Goal: Task Accomplishment & Management: Complete application form

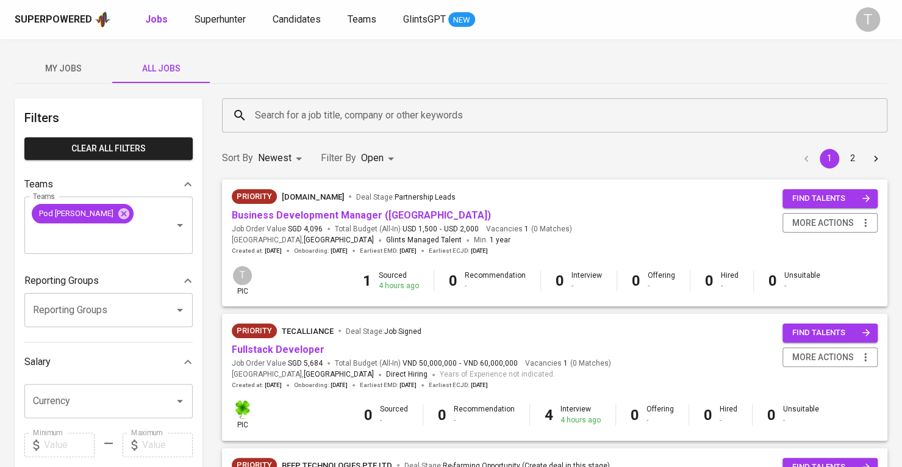
drag, startPoint x: 210, startPoint y: 4, endPoint x: 157, endPoint y: 47, distance: 67.6
drag, startPoint x: 37, startPoint y: 60, endPoint x: 333, endPoint y: 74, distance: 296.8
click at [333, 74] on div "My Jobs All Jobs" at bounding box center [451, 68] width 873 height 29
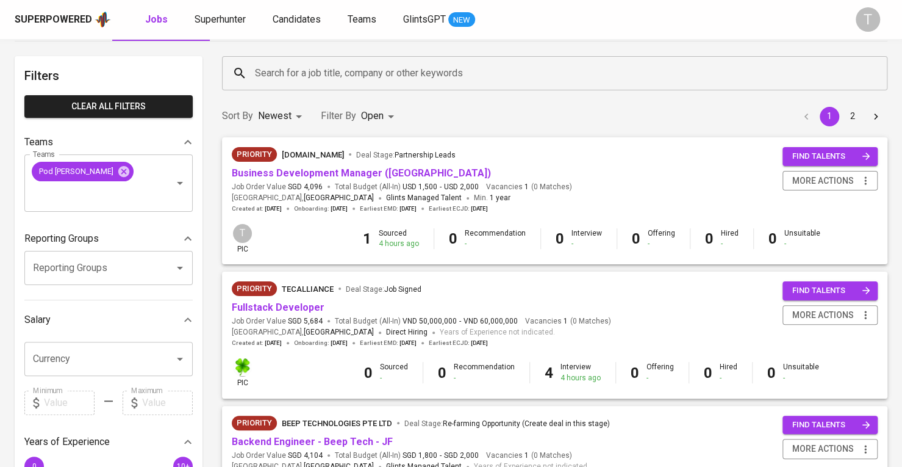
scroll to position [61, 0]
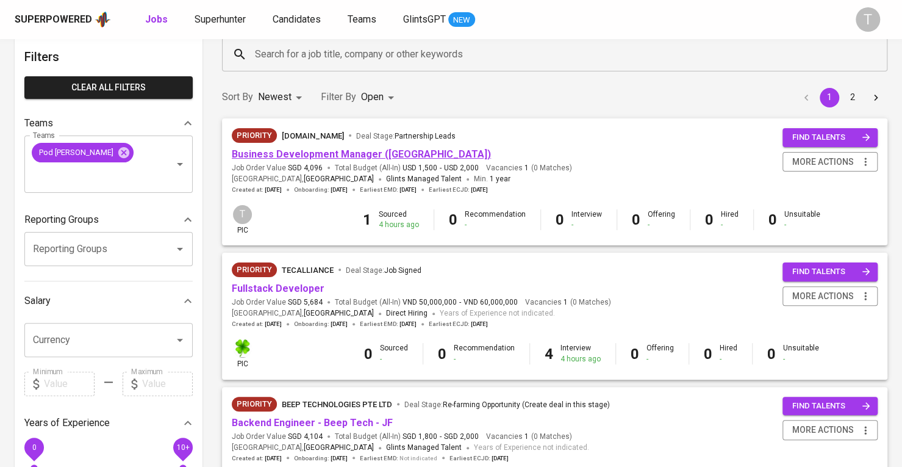
click at [321, 154] on link "Business Development Manager (Vietnam)" at bounding box center [361, 154] width 259 height 12
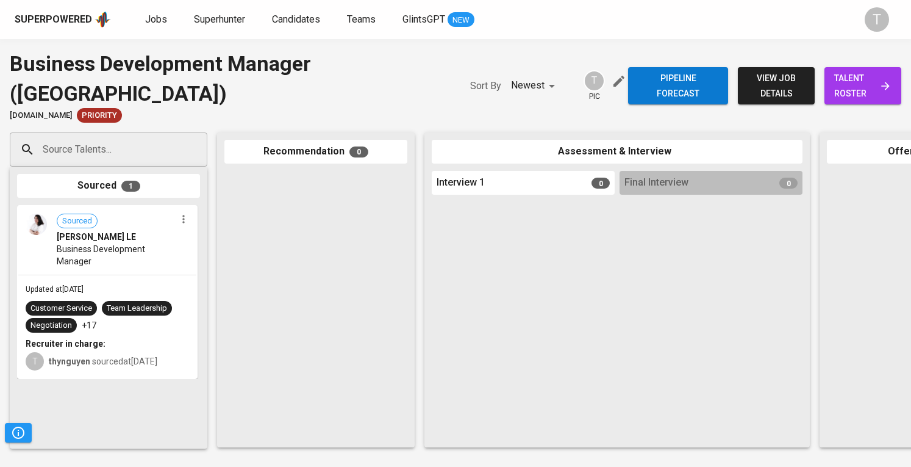
click at [161, 160] on input "Source Talents..." at bounding box center [104, 149] width 128 height 23
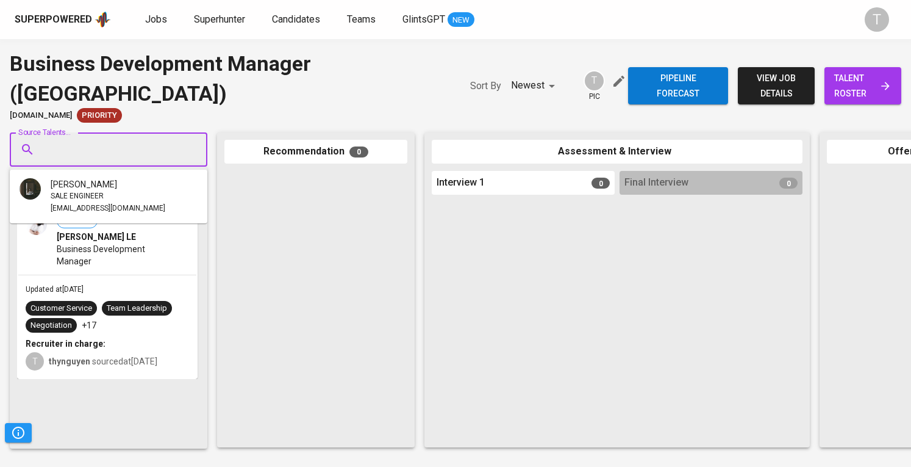
paste input "[EMAIL_ADDRESS][DOMAIN_NAME]"
type input "[EMAIL_ADDRESS][DOMAIN_NAME]"
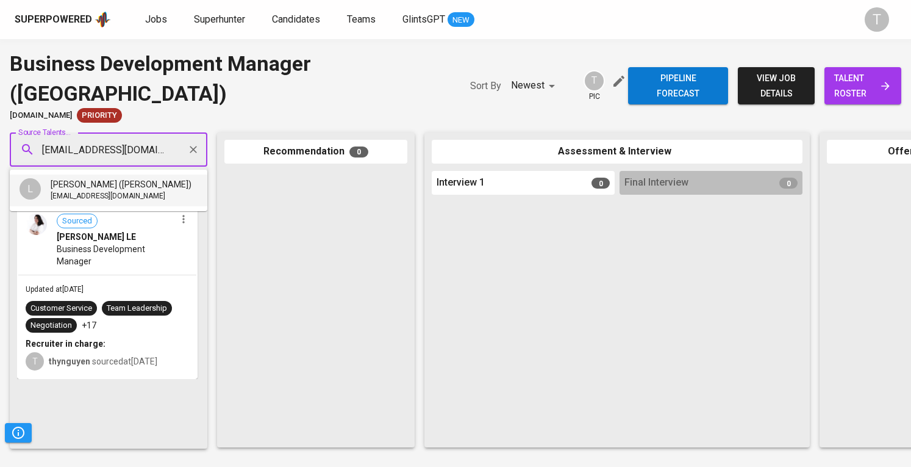
click at [157, 179] on li "L Linh Huynh (Lynn) linhhtm@gmail.com" at bounding box center [109, 190] width 198 height 32
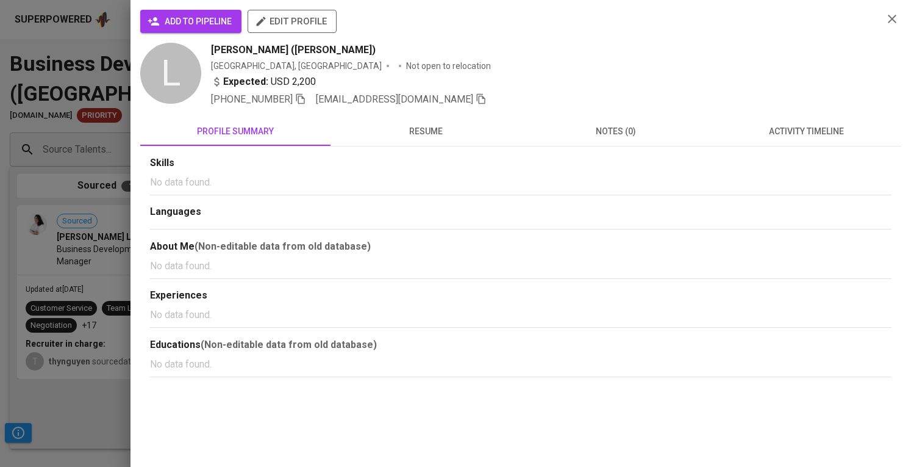
click at [205, 15] on span "add to pipeline" at bounding box center [191, 21] width 82 height 15
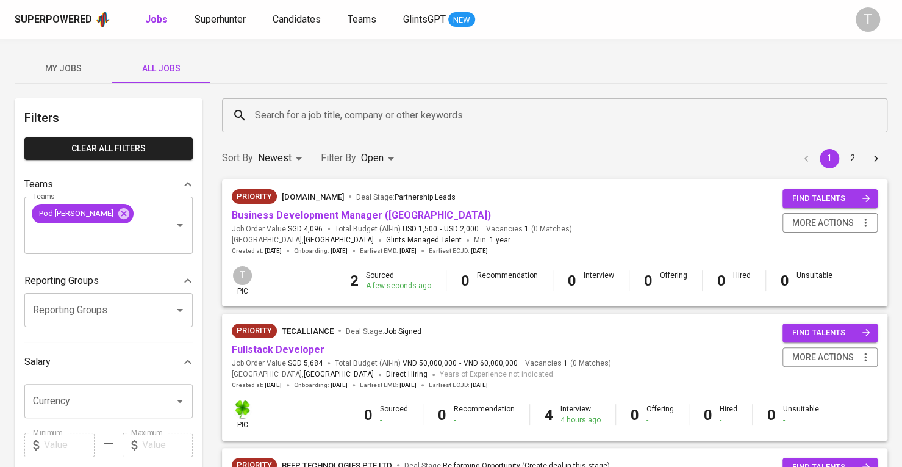
drag, startPoint x: 53, startPoint y: 65, endPoint x: 134, endPoint y: 69, distance: 81.3
click at [54, 66] on span "My Jobs" at bounding box center [63, 68] width 83 height 15
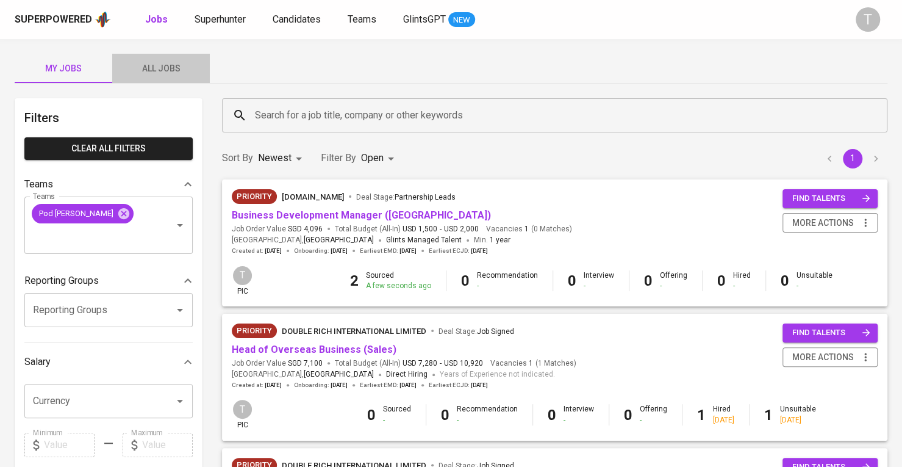
click at [166, 62] on span "All Jobs" at bounding box center [161, 68] width 83 height 15
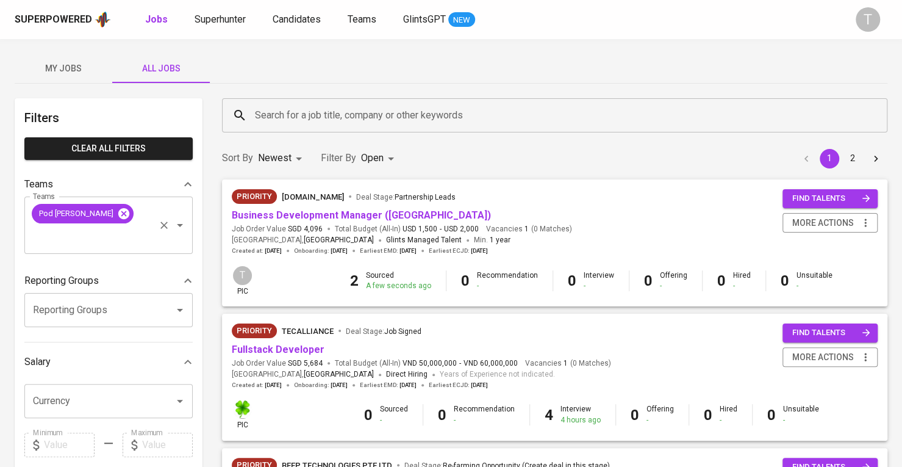
click at [75, 206] on div "Pod Kara" at bounding box center [83, 214] width 102 height 20
drag, startPoint x: 82, startPoint y: 208, endPoint x: 166, endPoint y: 179, distance: 88.6
click at [118, 208] on icon at bounding box center [123, 212] width 11 height 11
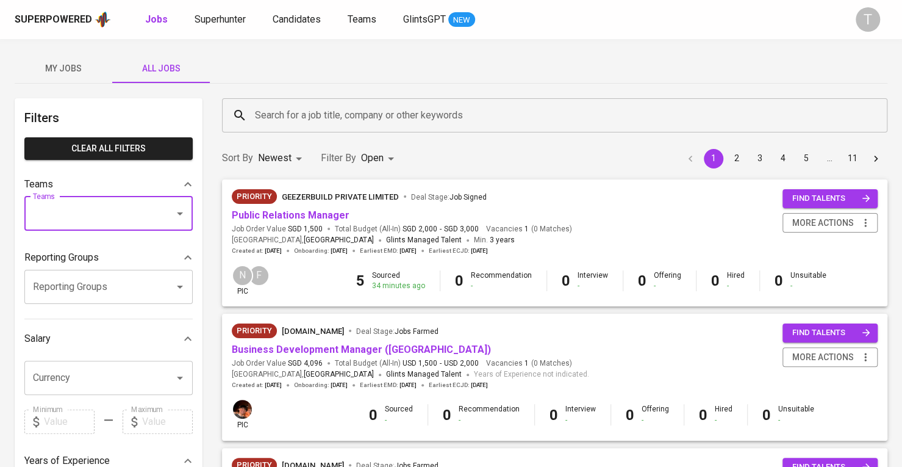
click at [85, 220] on input "Teams" at bounding box center [91, 213] width 123 height 23
click at [107, 210] on input "Teams" at bounding box center [91, 213] width 123 height 23
click at [107, 207] on input "Teams" at bounding box center [91, 213] width 123 height 23
click at [101, 244] on li "Pod Kara" at bounding box center [108, 248] width 168 height 22
click at [48, 251] on p "Reporting Groups" at bounding box center [61, 257] width 74 height 15
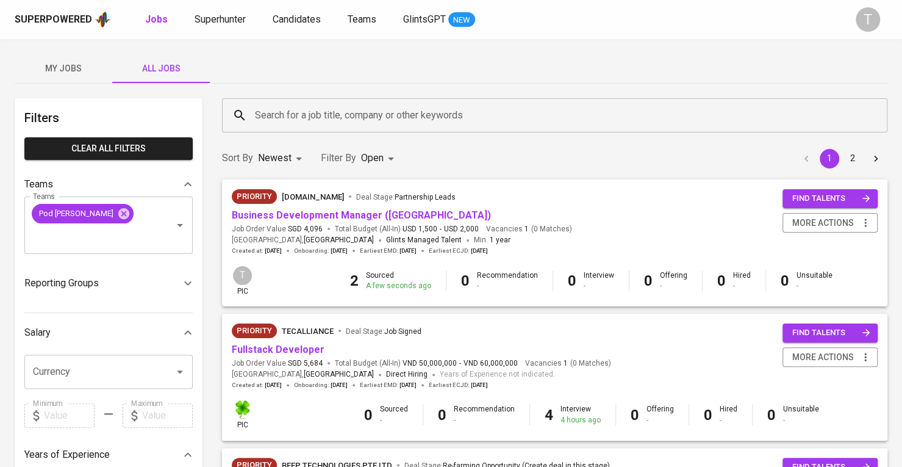
click at [355, 221] on span "Business Development Manager (Vietnam)" at bounding box center [361, 216] width 259 height 14
click at [357, 214] on link "Business Development Manager (Vietnam)" at bounding box center [361, 215] width 259 height 12
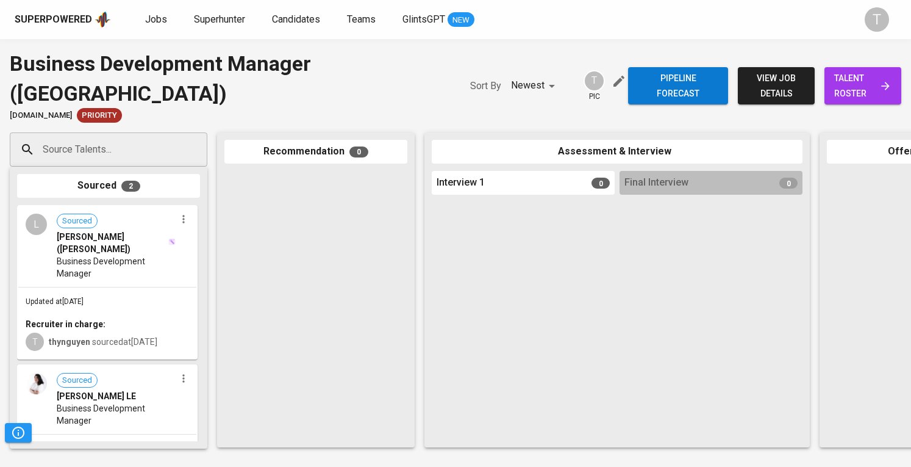
click at [861, 74] on span "talent roster" at bounding box center [863, 86] width 57 height 30
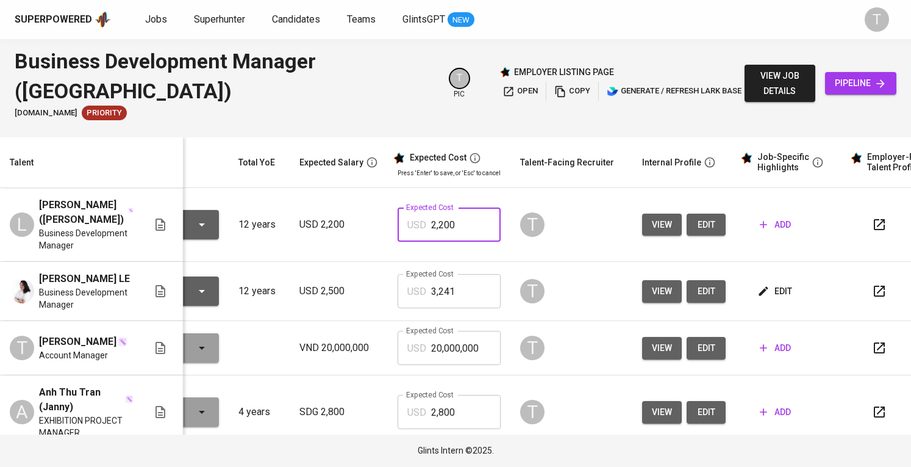
click at [470, 221] on input "2,200" at bounding box center [466, 224] width 70 height 34
drag, startPoint x: 467, startPoint y: 214, endPoint x: 429, endPoint y: 218, distance: 38.7
click at [431, 218] on input "2,200" at bounding box center [466, 224] width 70 height 34
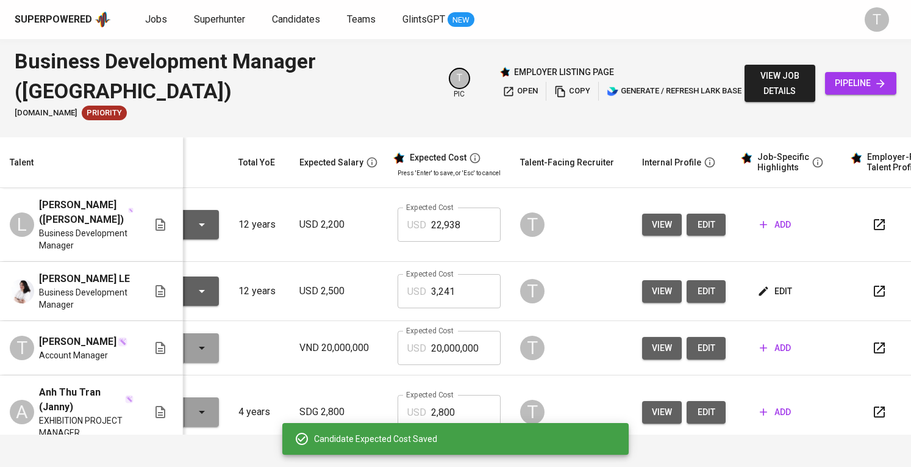
click at [440, 217] on input "22,938" at bounding box center [466, 224] width 70 height 34
click at [431, 217] on input "22,938" at bounding box center [466, 224] width 70 height 34
type input "2,938"
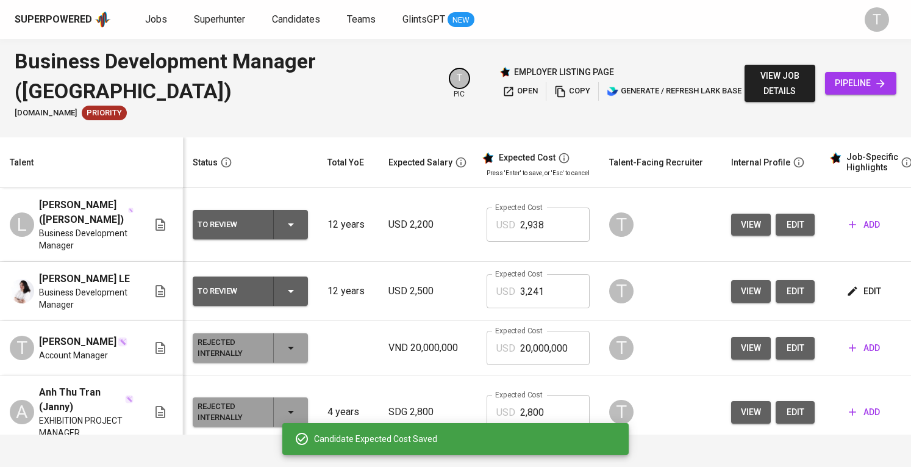
scroll to position [0, 59]
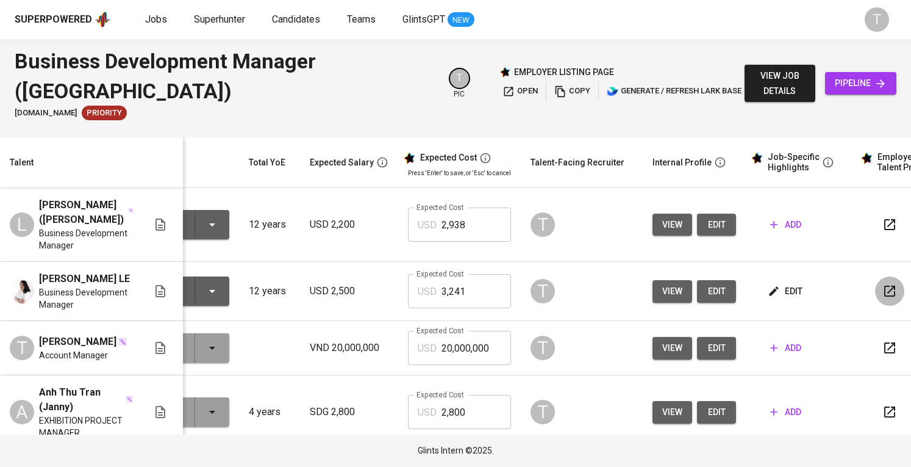
click at [890, 284] on icon "button" at bounding box center [890, 291] width 15 height 15
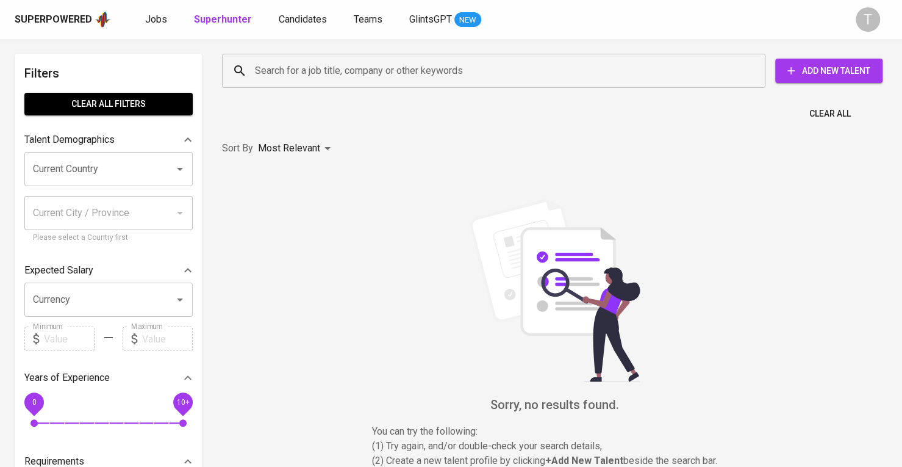
click at [389, 55] on div "Search for a job title, company or other keywords" at bounding box center [494, 71] width 544 height 34
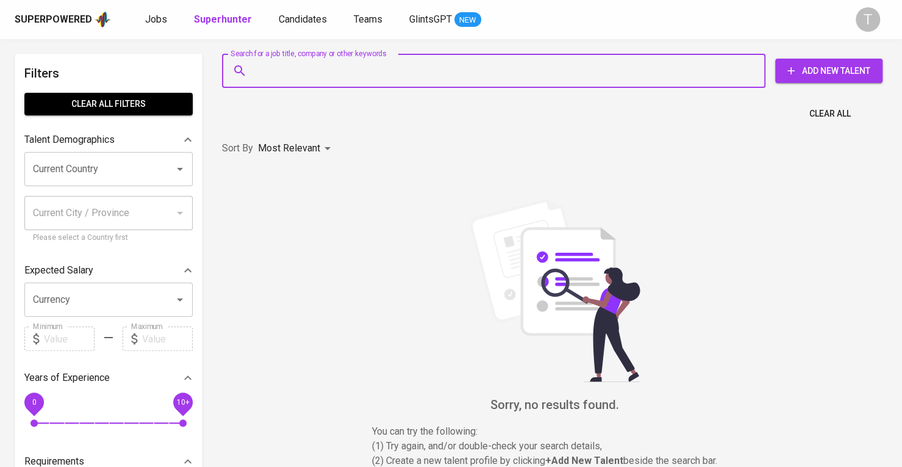
paste input "[EMAIL_ADDRESS][DOMAIN_NAME]"
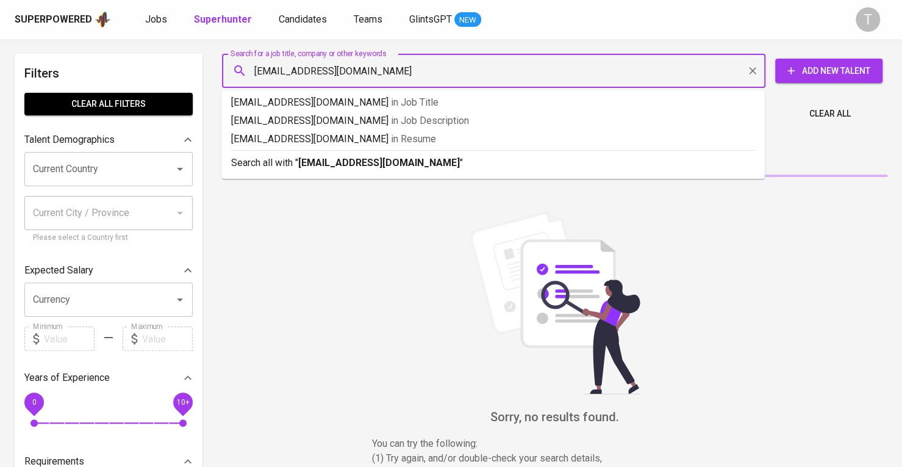
type input "[EMAIL_ADDRESS][DOMAIN_NAME]"
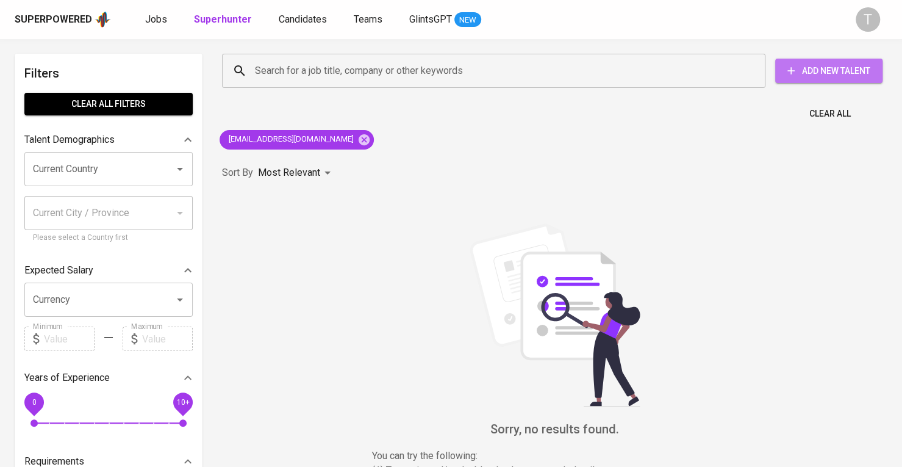
click at [843, 70] on span "Add New Talent" at bounding box center [829, 70] width 88 height 15
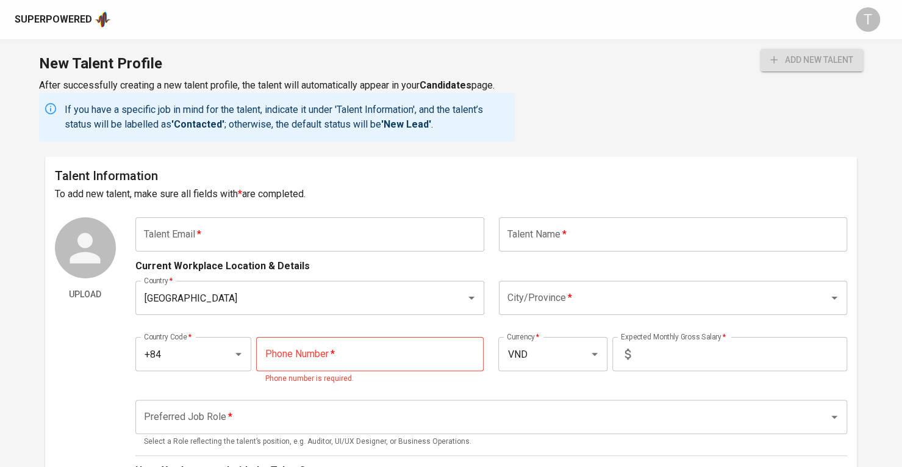
click at [233, 215] on div "Talent Information To add new talent, make sure all fields with * are completed…" at bounding box center [451, 454] width 812 height 597
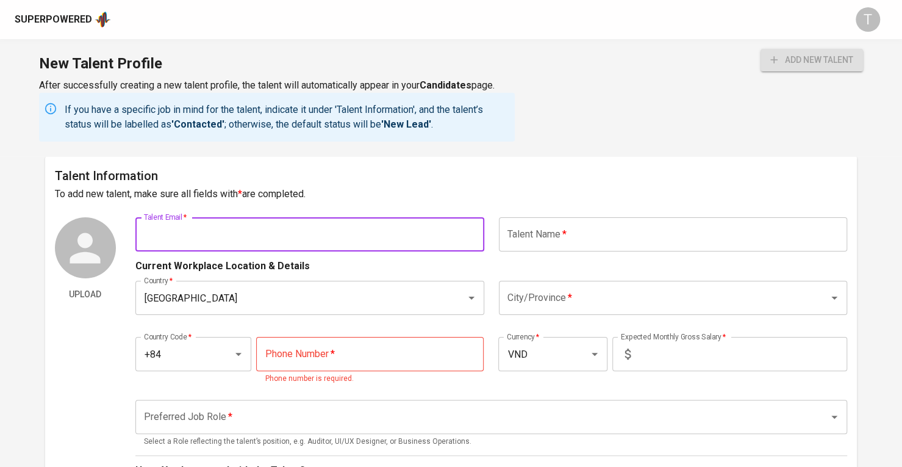
click at [232, 228] on input "text" at bounding box center [309, 234] width 349 height 34
paste input "[EMAIL_ADDRESS][DOMAIN_NAME]"
type input "[EMAIL_ADDRESS][DOMAIN_NAME]"
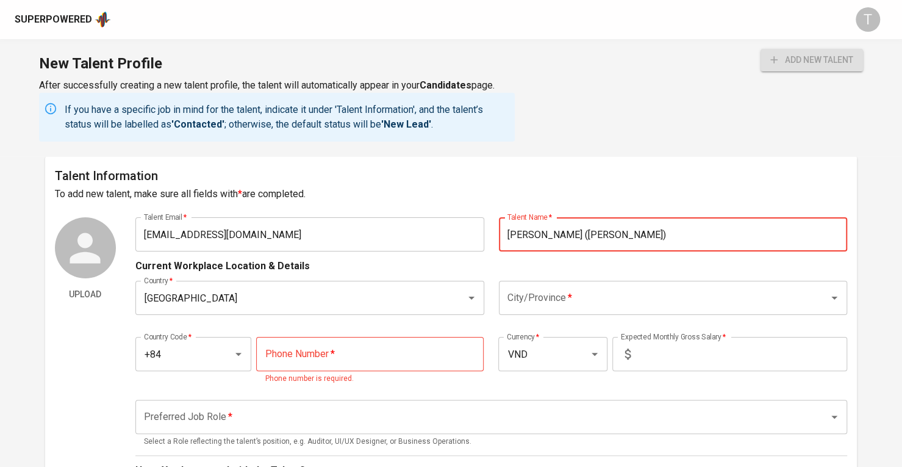
type input "[PERSON_NAME] ([PERSON_NAME])"
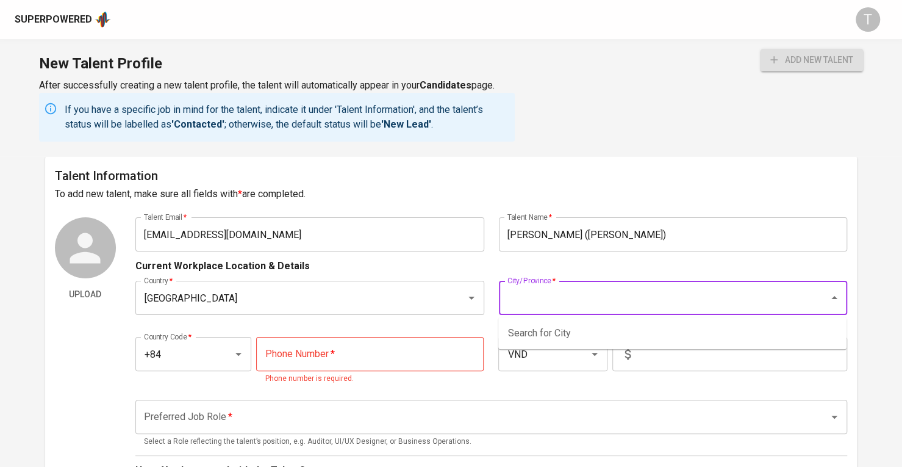
click at [606, 306] on input "City/Province   *" at bounding box center [657, 297] width 304 height 23
click at [594, 329] on li "[GEOGRAPHIC_DATA]" at bounding box center [672, 333] width 348 height 22
type input "[GEOGRAPHIC_DATA]"
drag, startPoint x: 376, startPoint y: 345, endPoint x: 555, endPoint y: 389, distance: 184.1
click at [377, 345] on input "tel" at bounding box center [370, 354] width 228 height 34
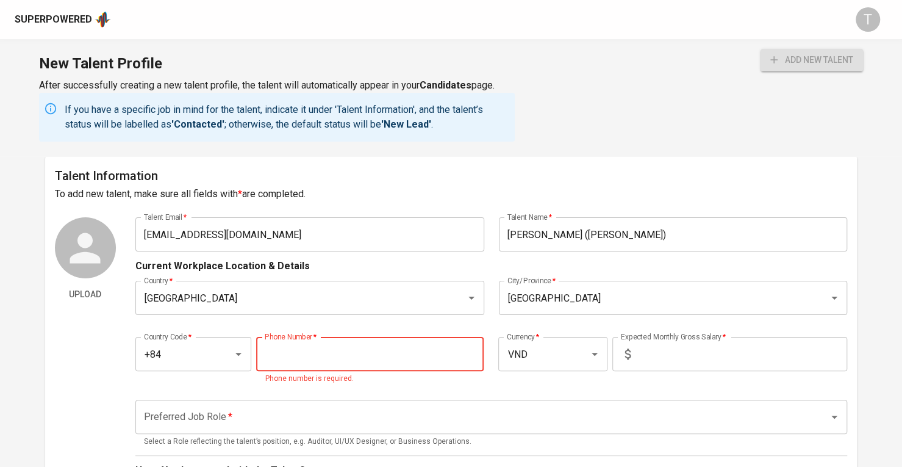
paste input "[PHONE_NUMBER]"
type input "[PHONE_NUMBER]"
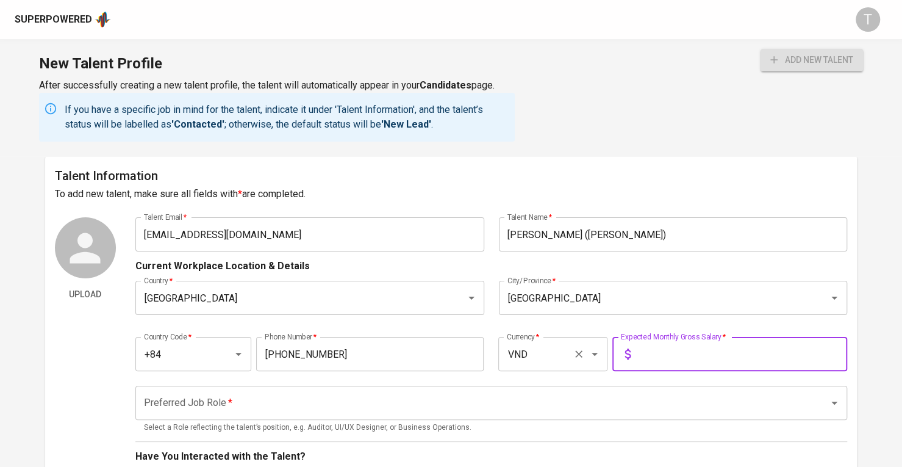
click at [556, 356] on input "VND" at bounding box center [536, 353] width 64 height 23
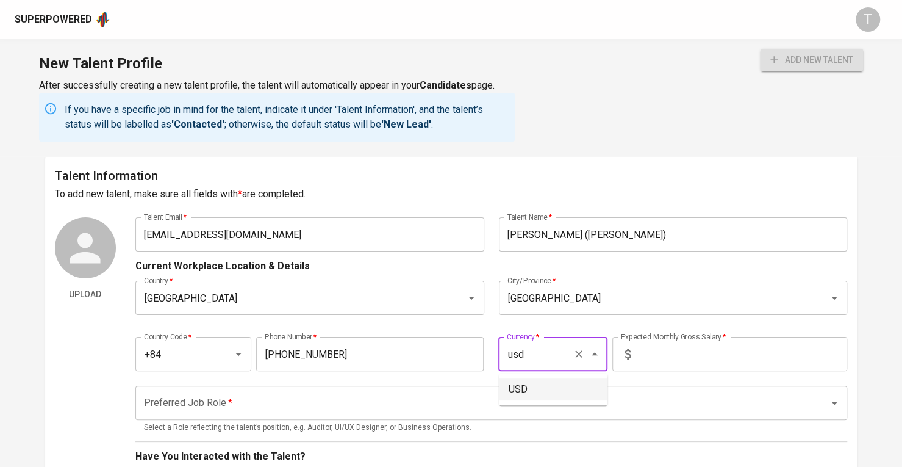
click at [552, 379] on li "USD" at bounding box center [553, 389] width 109 height 22
type input "USD"
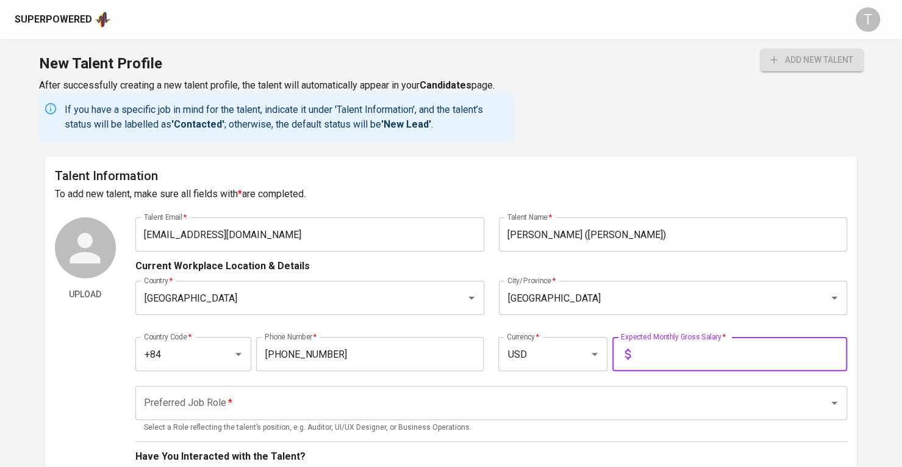
click at [680, 354] on input "text" at bounding box center [742, 354] width 212 height 34
click at [673, 390] on div "Preferred Job Role *" at bounding box center [491, 403] width 712 height 34
type input "2,200"
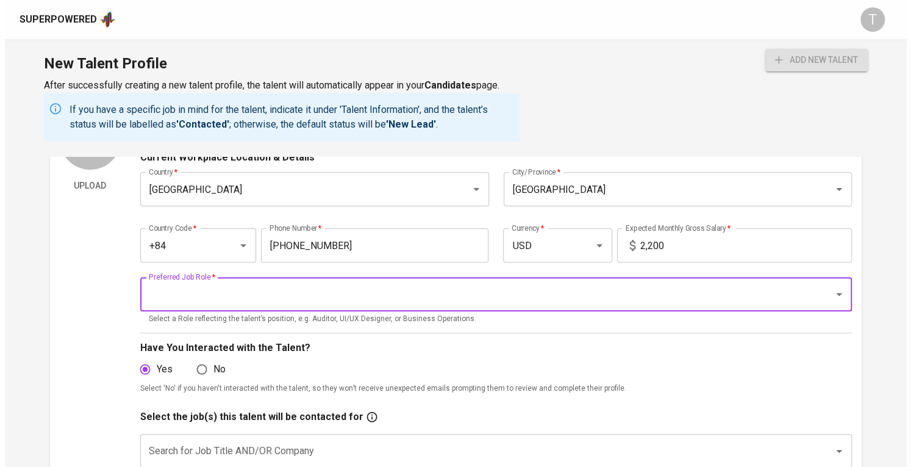
scroll to position [123, 0]
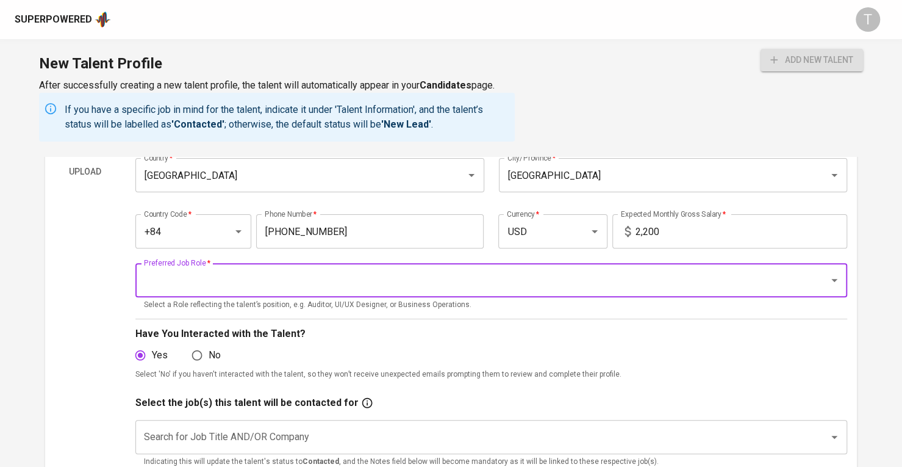
type input "s"
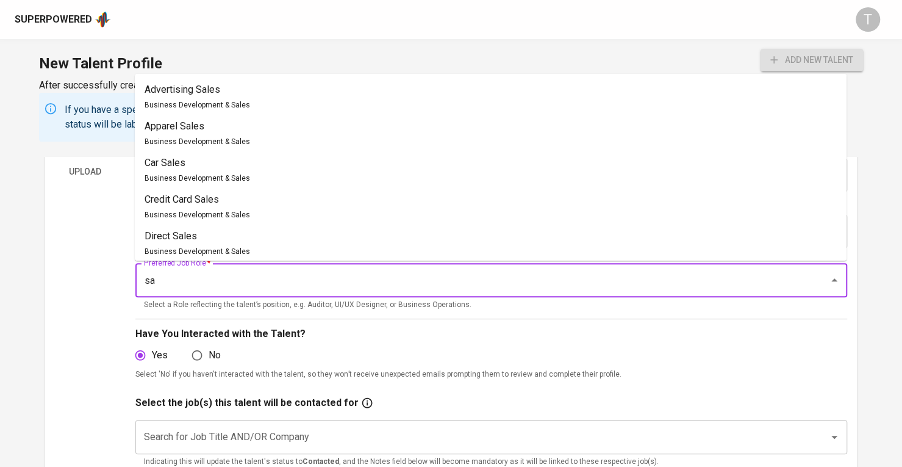
type input "s"
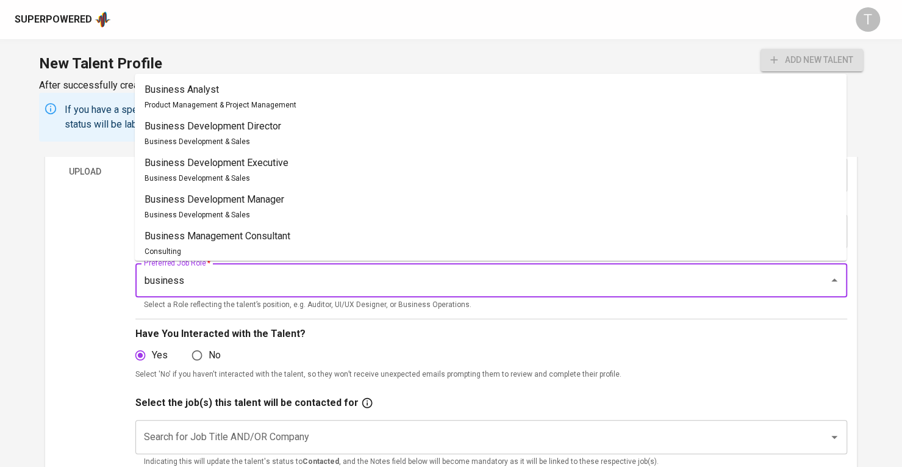
click at [304, 198] on li "Business Development Manager Business Development & Sales" at bounding box center [491, 207] width 712 height 37
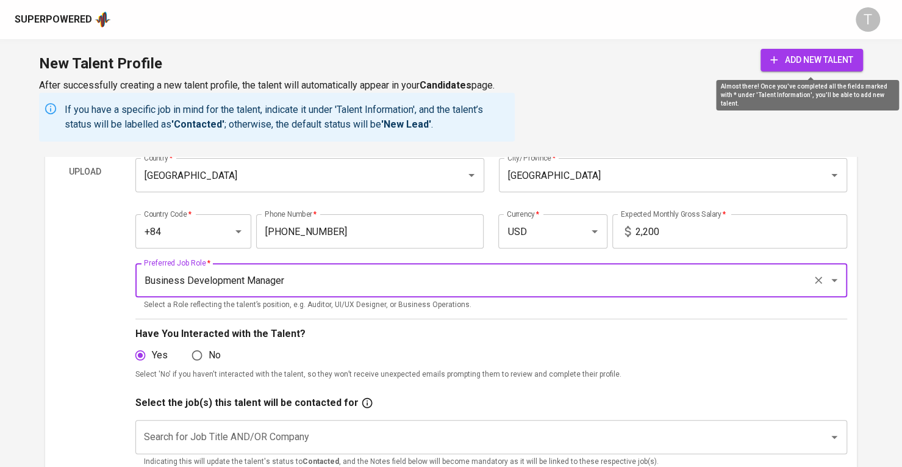
type input "Business Development Manager"
click at [802, 60] on span "add new talent" at bounding box center [812, 59] width 83 height 15
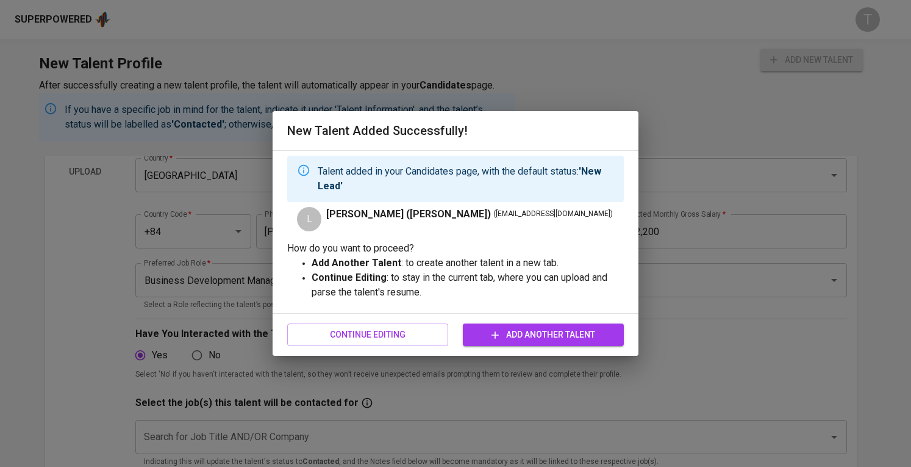
click at [431, 318] on div "Continue Editing Add Another Talent" at bounding box center [456, 335] width 366 height 42
click at [432, 326] on button "Continue Editing" at bounding box center [367, 334] width 161 height 23
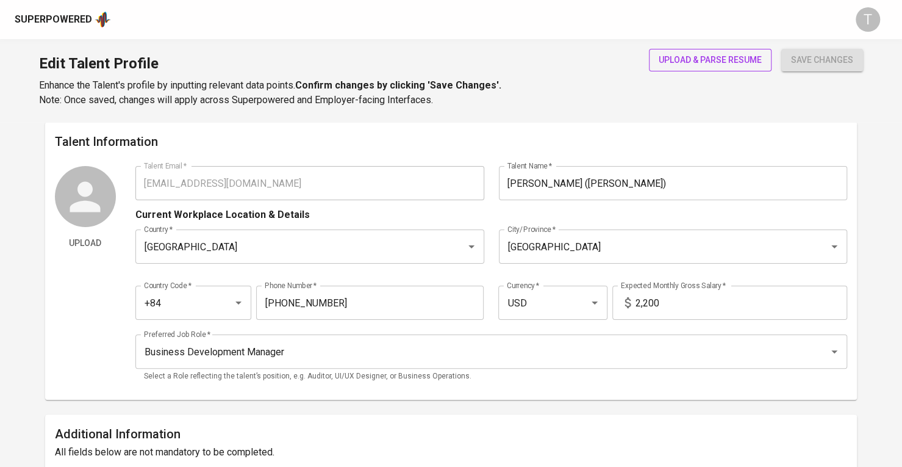
click at [704, 60] on span "upload & parse resume" at bounding box center [710, 59] width 103 height 15
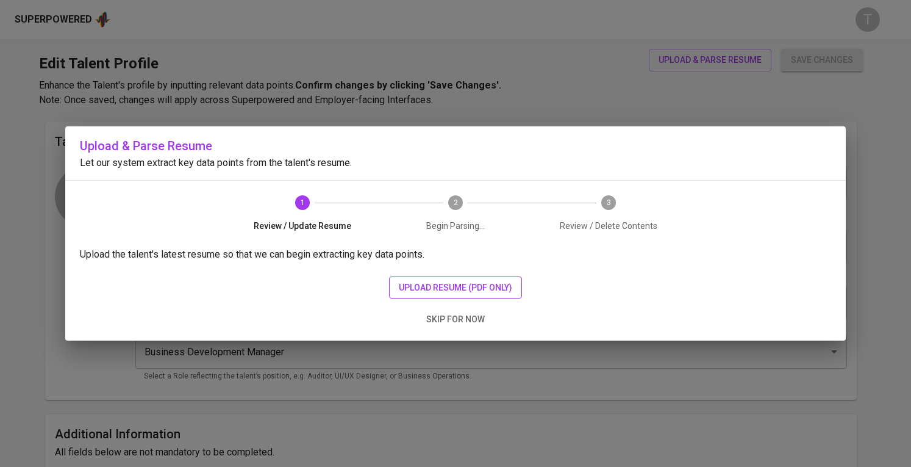
click at [508, 286] on span "upload resume (pdf only)" at bounding box center [455, 287] width 113 height 15
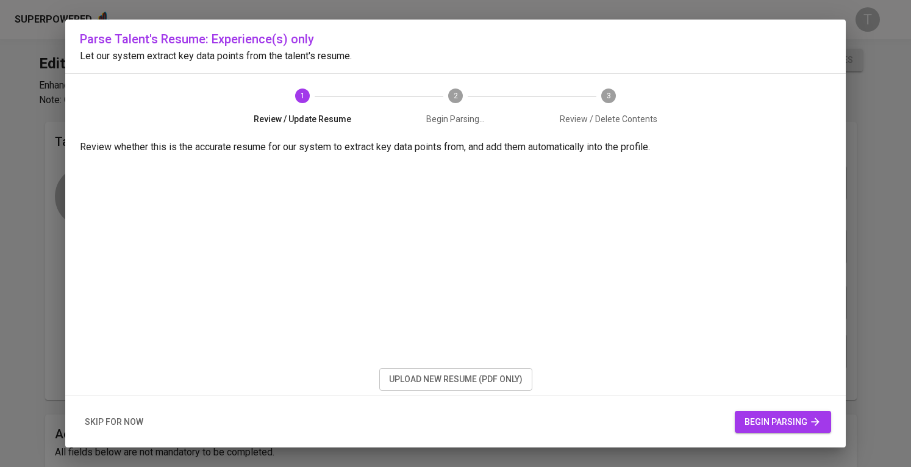
click at [756, 419] on span "begin parsing" at bounding box center [783, 421] width 77 height 15
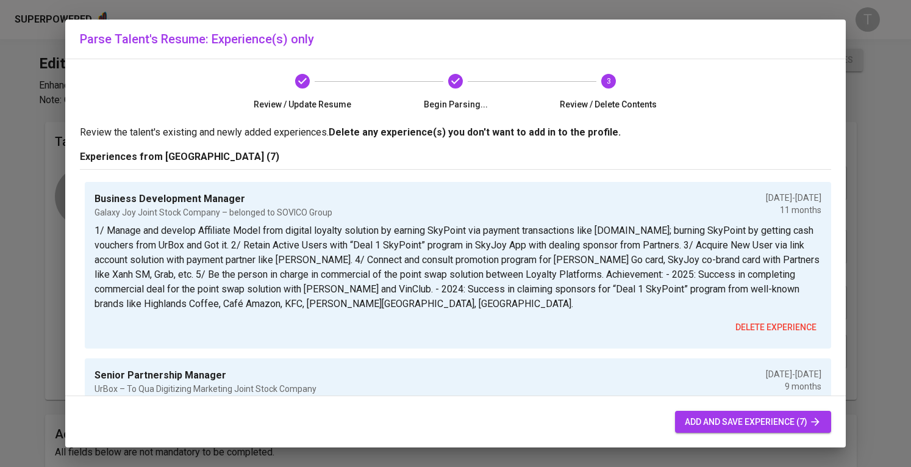
click at [739, 424] on span "add and save experience (7)" at bounding box center [753, 421] width 137 height 15
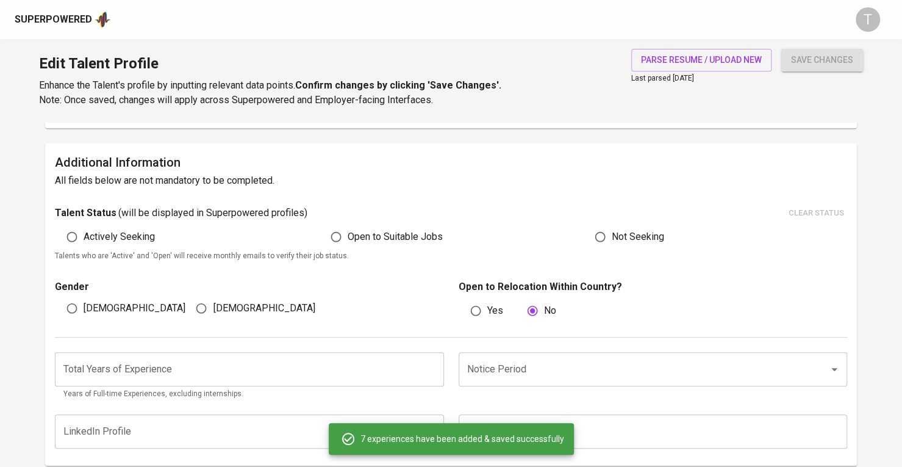
scroll to position [271, 0]
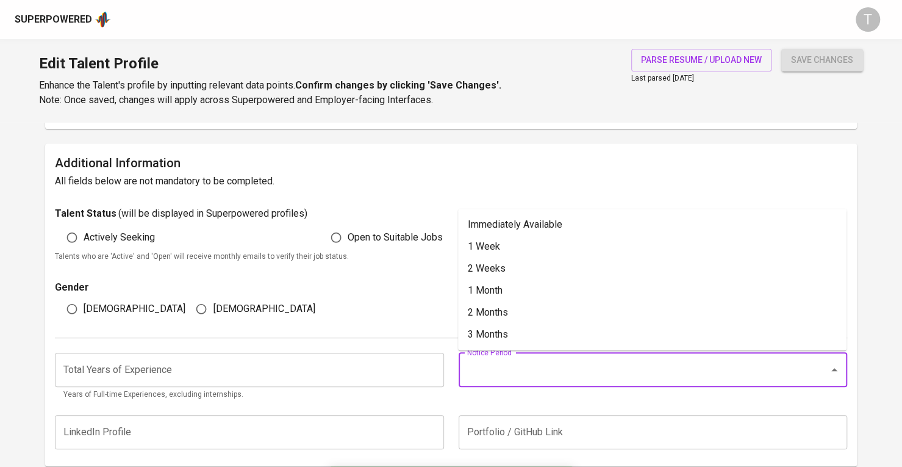
click at [536, 366] on input "Notice Period" at bounding box center [636, 369] width 344 height 23
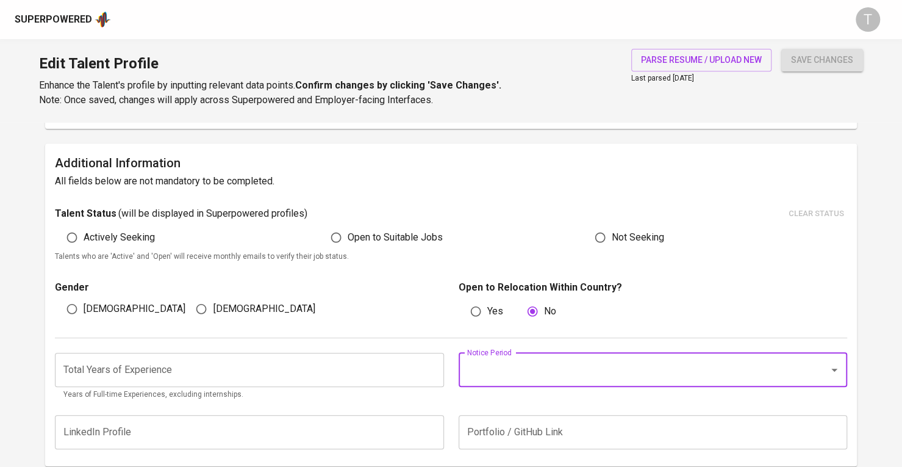
type input "1"
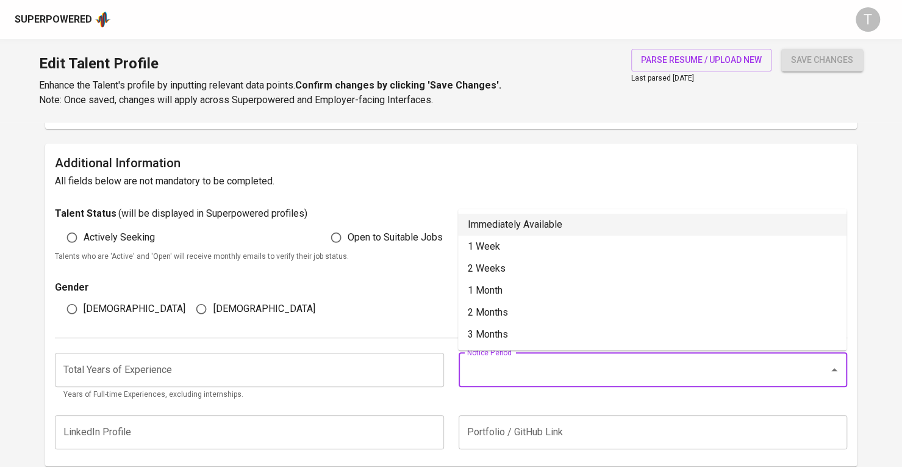
click at [499, 217] on li "Immediately Available" at bounding box center [652, 225] width 389 height 22
type input "Immediately Available"
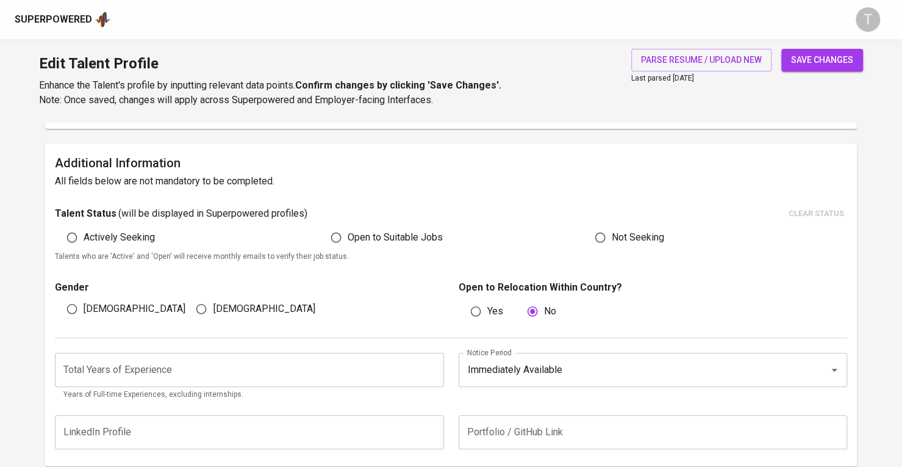
click at [354, 361] on input "number" at bounding box center [249, 370] width 389 height 34
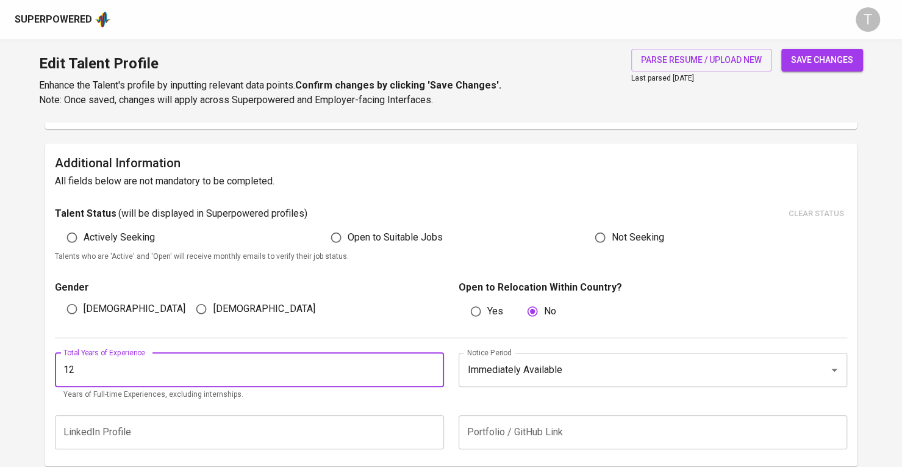
type input "12"
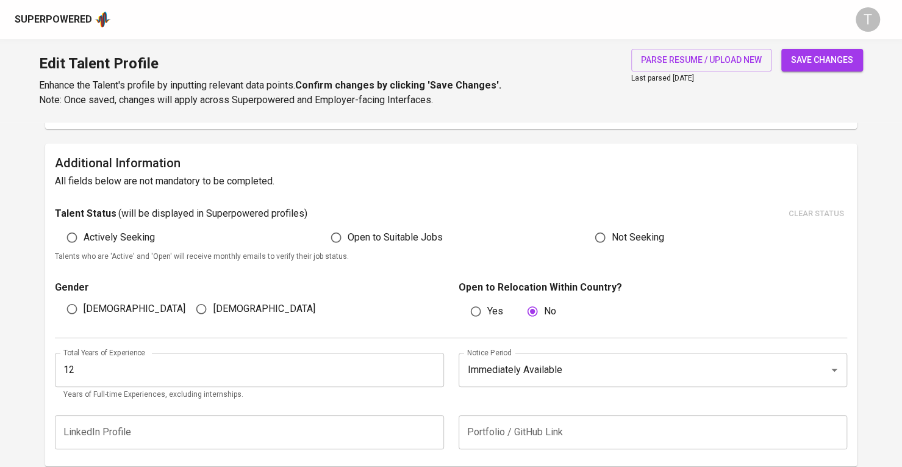
click at [301, 329] on div "Gender [DEMOGRAPHIC_DATA] [DEMOGRAPHIC_DATA] Open to Relocation Within Country?…" at bounding box center [451, 300] width 792 height 74
drag, startPoint x: 229, startPoint y: 309, endPoint x: 257, endPoint y: 304, distance: 29.2
click at [229, 309] on span "[DEMOGRAPHIC_DATA]" at bounding box center [264, 308] width 102 height 15
click at [213, 309] on input "[DEMOGRAPHIC_DATA]" at bounding box center [201, 308] width 23 height 23
radio input "true"
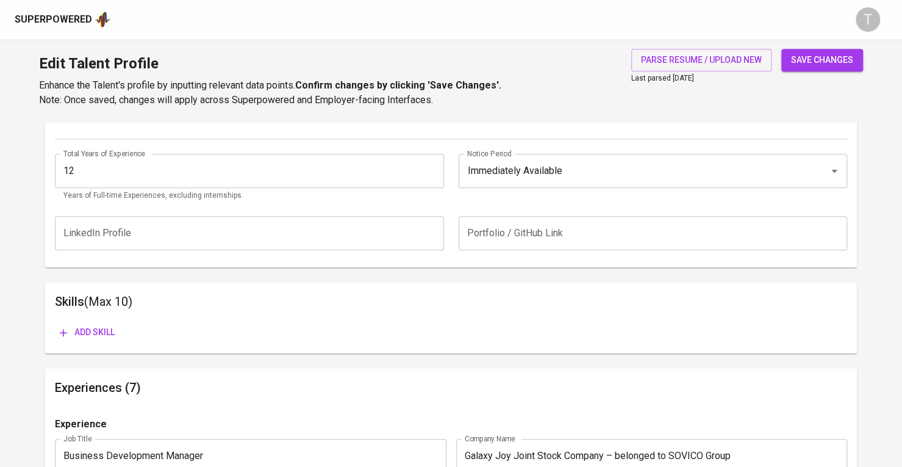
scroll to position [454, 0]
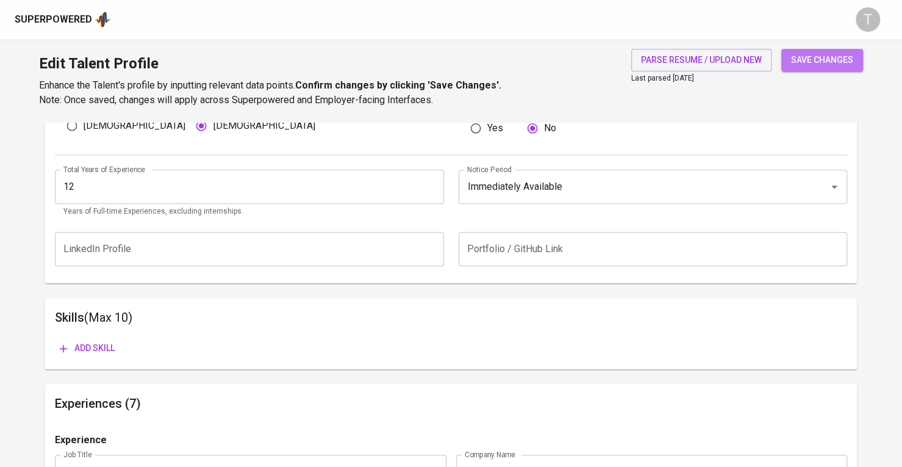
click at [819, 68] on button "save changes" at bounding box center [822, 60] width 82 height 23
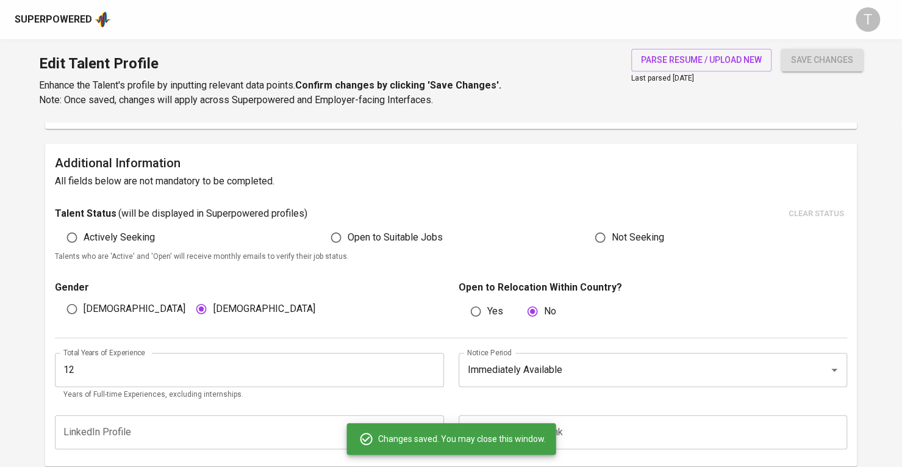
scroll to position [0, 0]
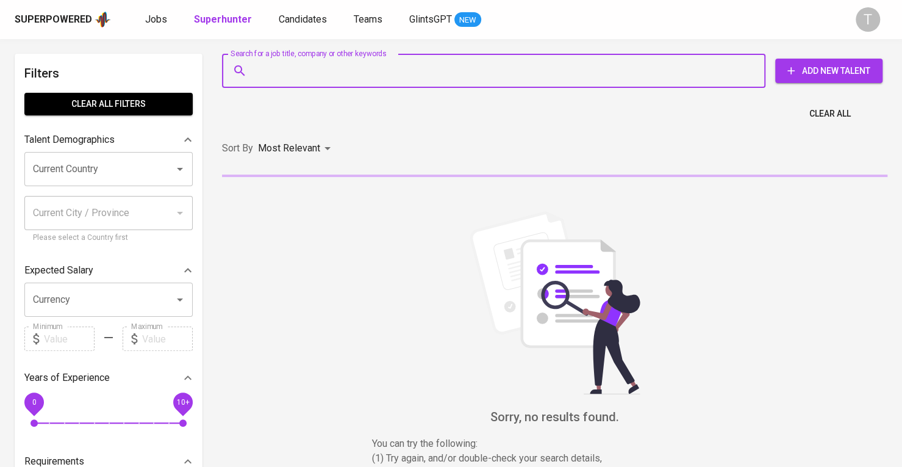
click at [478, 65] on input "Search for a job title, company or other keywords" at bounding box center [497, 70] width 490 height 23
paste input "[EMAIL_ADDRESS][DOMAIN_NAME]"
type input "[EMAIL_ADDRESS][DOMAIN_NAME]"
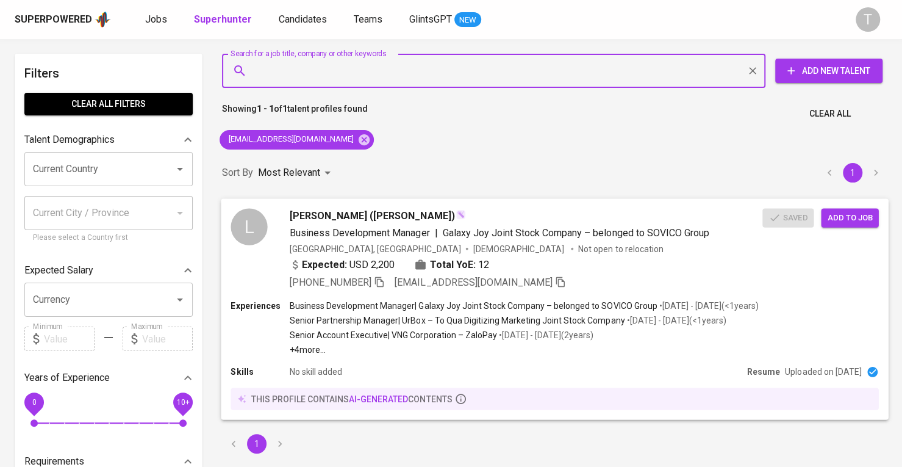
click at [861, 214] on span "Add to job" at bounding box center [849, 217] width 45 height 14
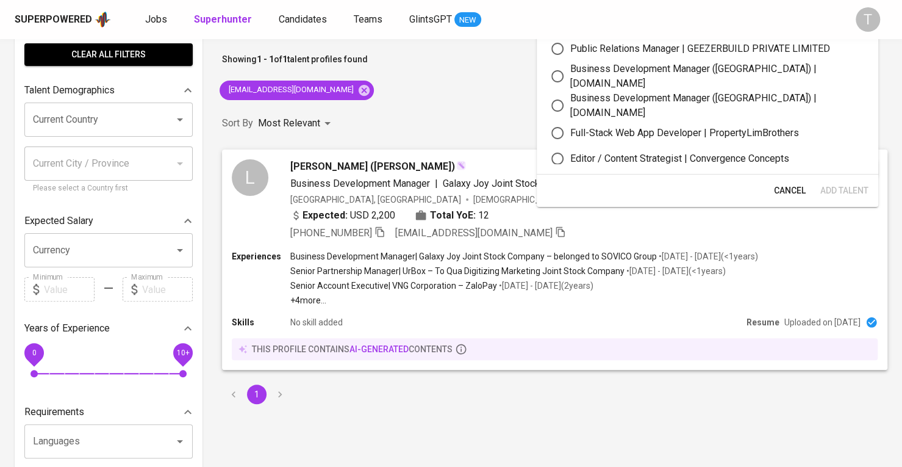
scroll to position [89, 0]
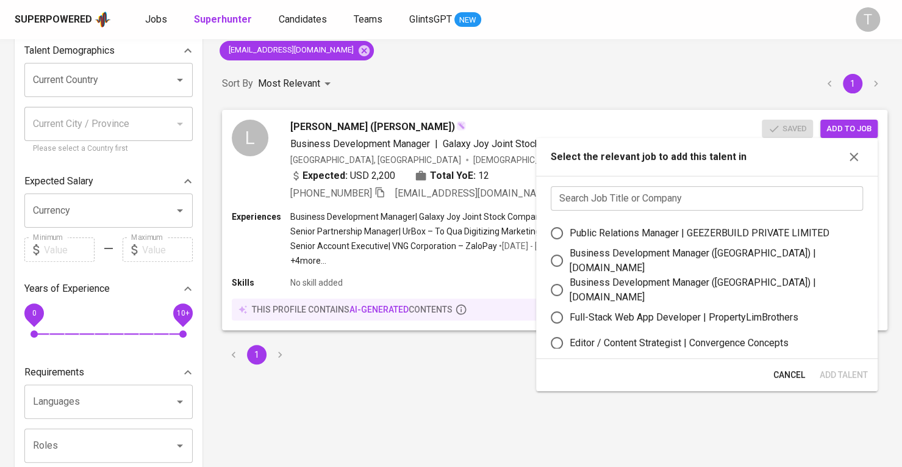
click at [771, 282] on div "Business Development Manager (Vietnam) | letsbundle.io" at bounding box center [712, 289] width 284 height 29
click at [570, 282] on input "Business Development Manager (Vietnam) | letsbundle.io" at bounding box center [557, 290] width 26 height 26
radio input "true"
click at [839, 374] on span "Add Talent" at bounding box center [844, 374] width 48 height 15
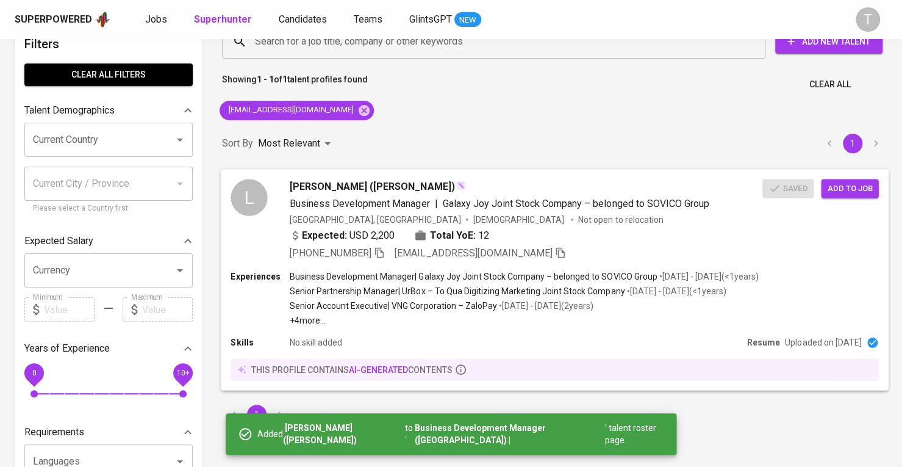
scroll to position [0, 0]
